Goal: Navigation & Orientation: Find specific page/section

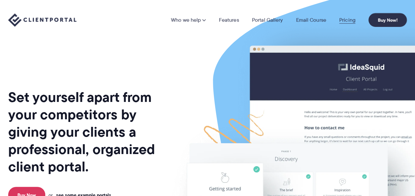
drag, startPoint x: 0, startPoint y: 0, endPoint x: 350, endPoint y: 19, distance: 350.8
click at [350, 19] on link "Pricing" at bounding box center [347, 19] width 16 height 5
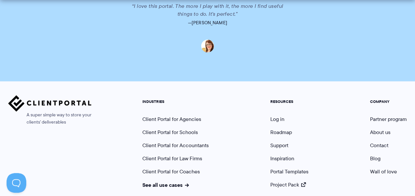
scroll to position [1672, 0]
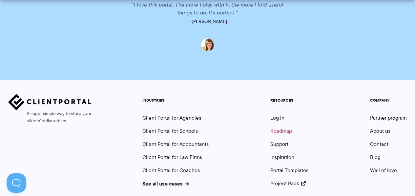
click at [283, 127] on link "Roadmap" at bounding box center [282, 131] width 22 height 8
